Goal: Information Seeking & Learning: Learn about a topic

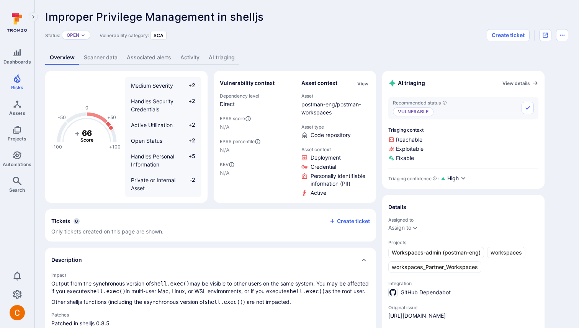
click at [220, 63] on link "AI triaging" at bounding box center [221, 58] width 35 height 14
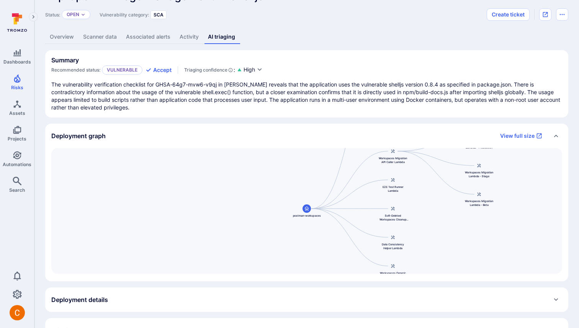
scroll to position [34, 0]
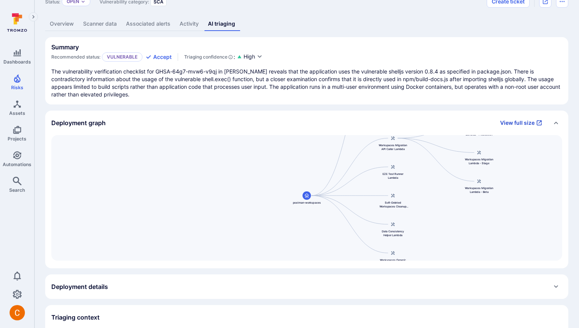
click at [513, 123] on link "View full size" at bounding box center [521, 123] width 51 height 12
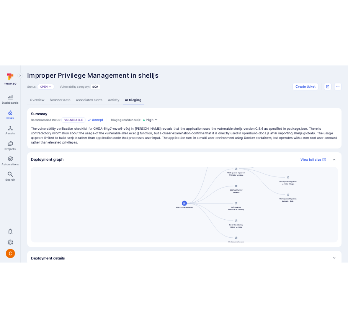
scroll to position [34, 0]
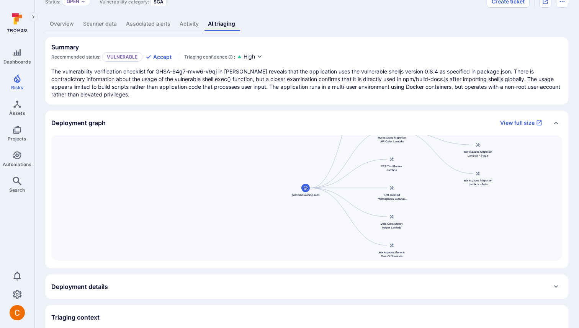
drag, startPoint x: 416, startPoint y: 162, endPoint x: 415, endPoint y: 169, distance: 7.0
click at [415, 169] on div "Postman Workspaces Service postman-workspaces Workspaces Migration API Caller L…" at bounding box center [306, 198] width 511 height 126
